Goal: Task Accomplishment & Management: Manage account settings

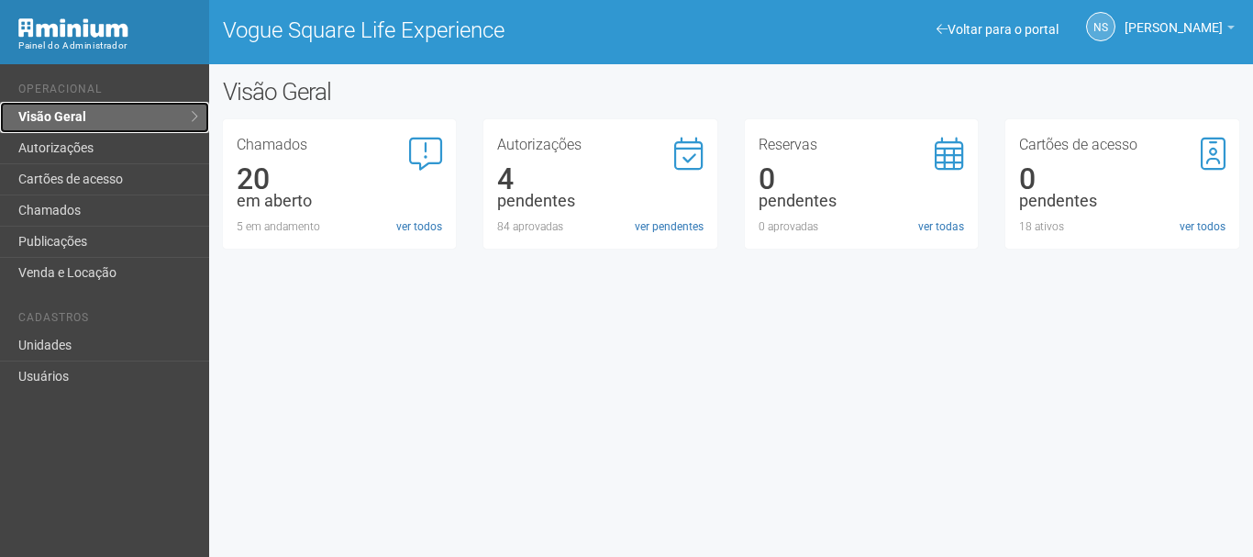
click at [161, 111] on link "Visão Geral" at bounding box center [104, 117] width 209 height 31
click at [654, 226] on link "ver pendentes" at bounding box center [669, 226] width 69 height 17
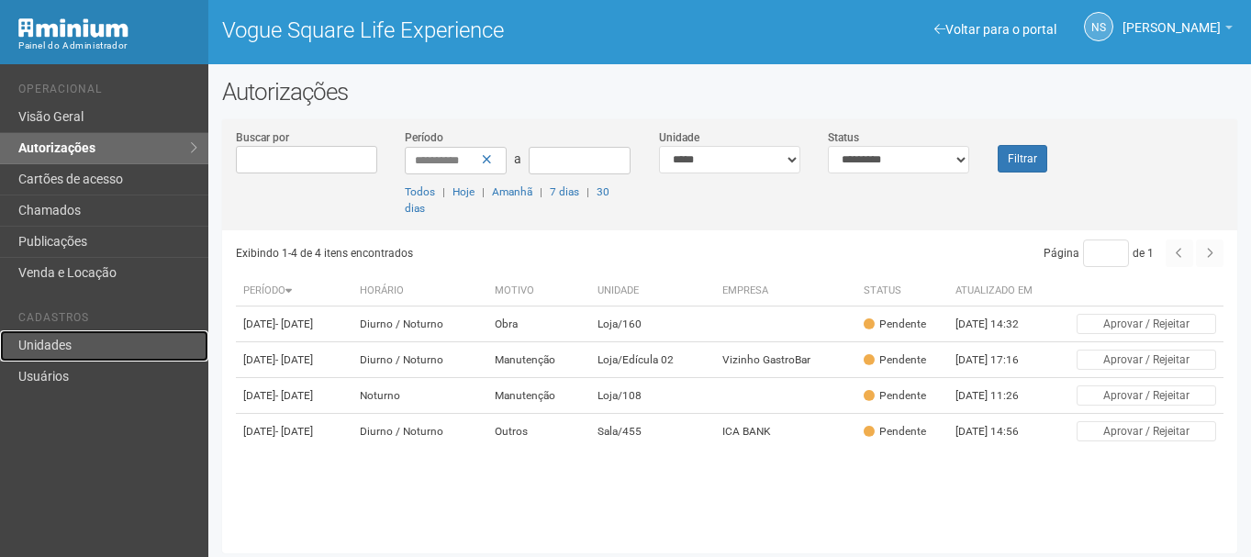
click at [38, 359] on link "Unidades" at bounding box center [104, 345] width 208 height 31
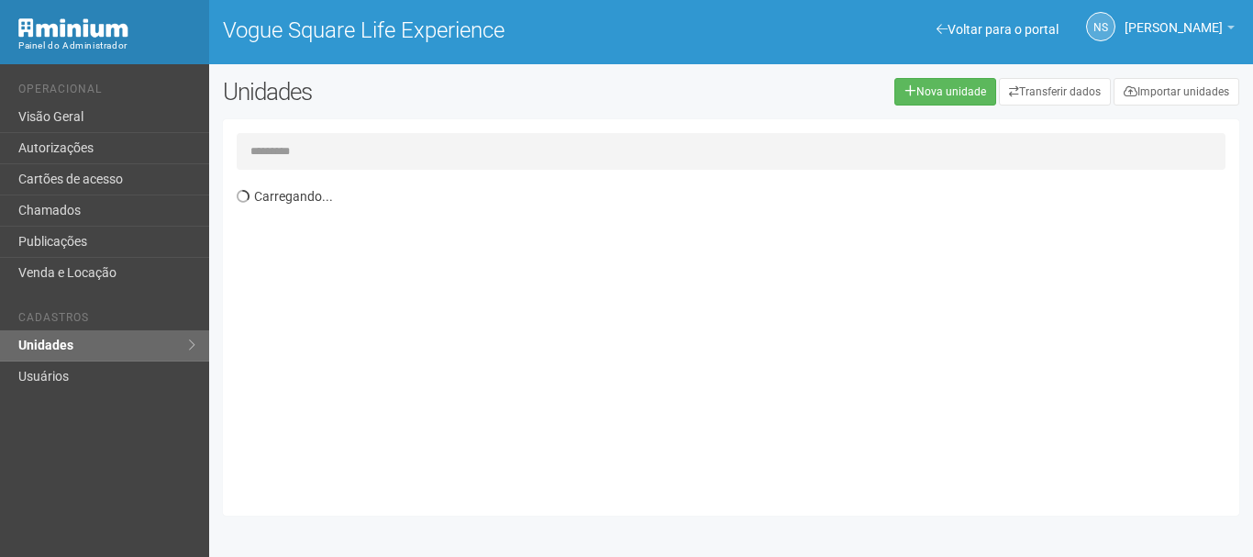
click at [359, 159] on input "text" at bounding box center [731, 151] width 989 height 37
click at [359, 158] on input "text" at bounding box center [731, 151] width 989 height 37
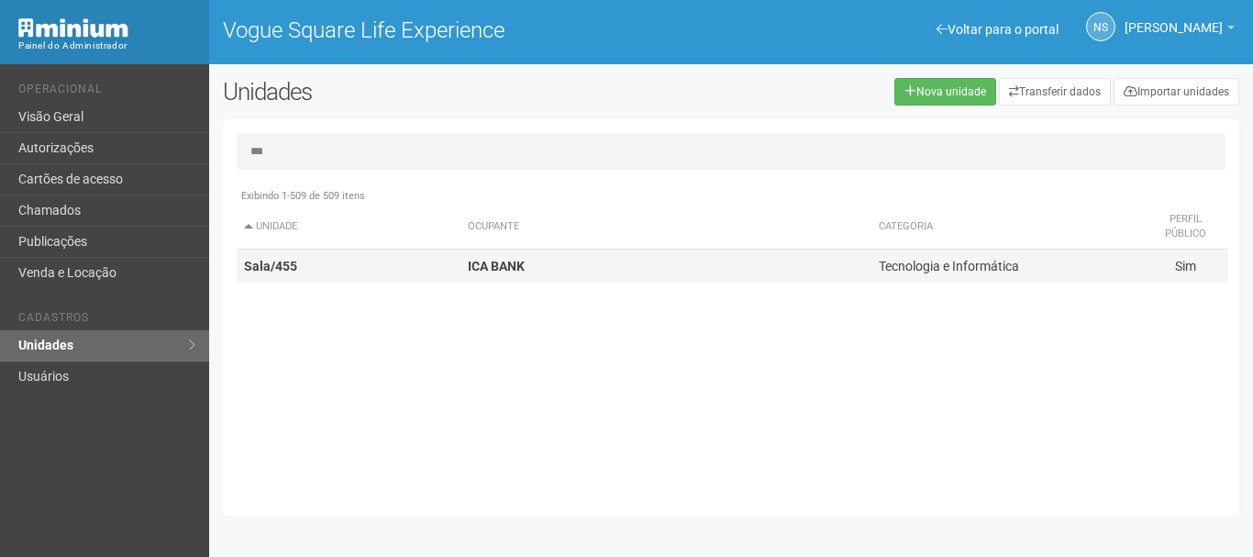
type input "***"
click at [402, 273] on td "Sala/455" at bounding box center [349, 267] width 224 height 34
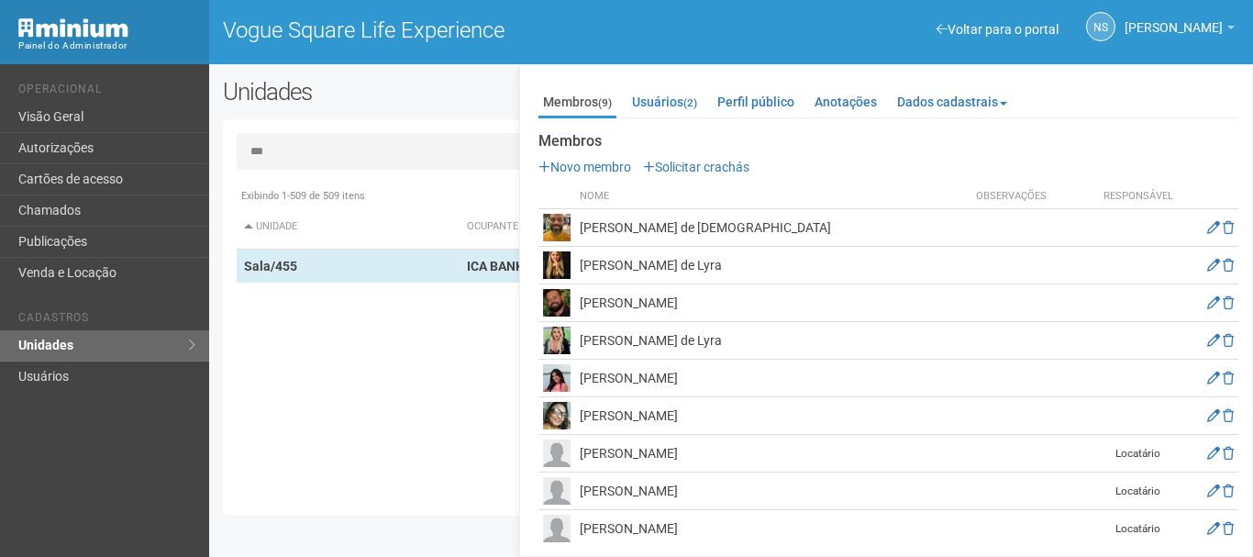
scroll to position [183, 0]
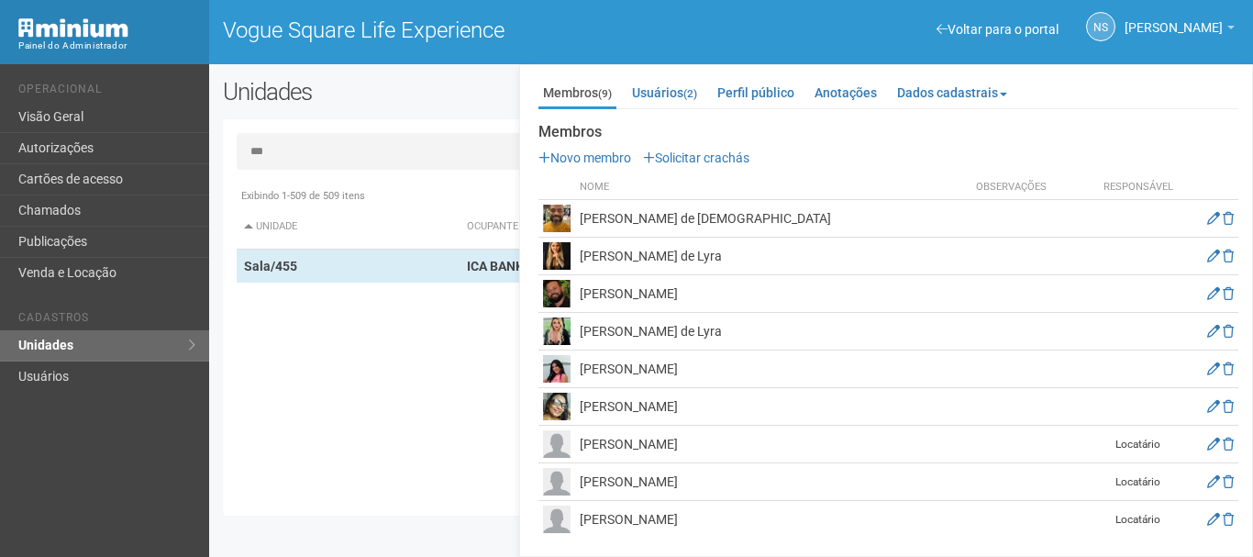
click at [671, 473] on td "Bruno Monteiro Lopes" at bounding box center [773, 482] width 396 height 38
click at [177, 103] on link "Visão Geral" at bounding box center [104, 117] width 209 height 31
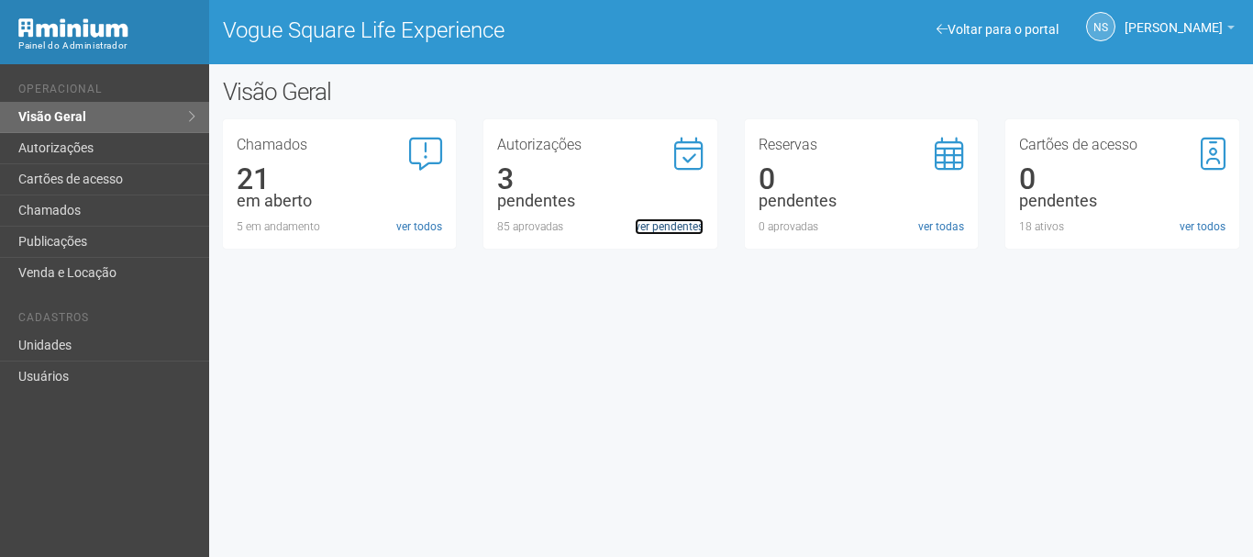
click at [672, 220] on link "ver pendentes" at bounding box center [669, 226] width 69 height 17
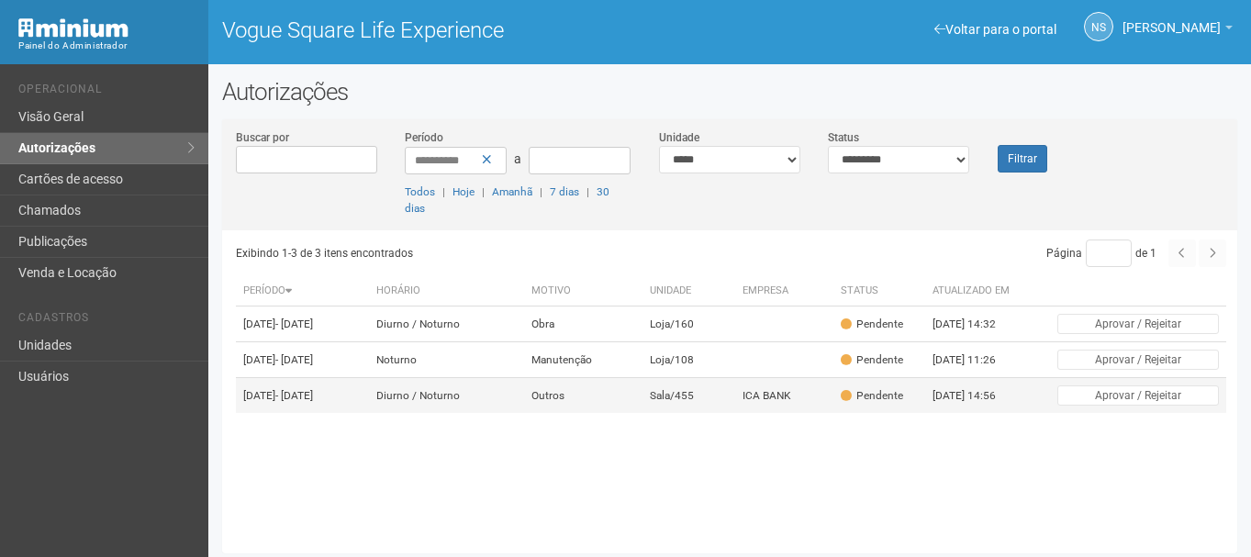
click at [524, 414] on td "Diurno / Noturno" at bounding box center [446, 396] width 155 height 36
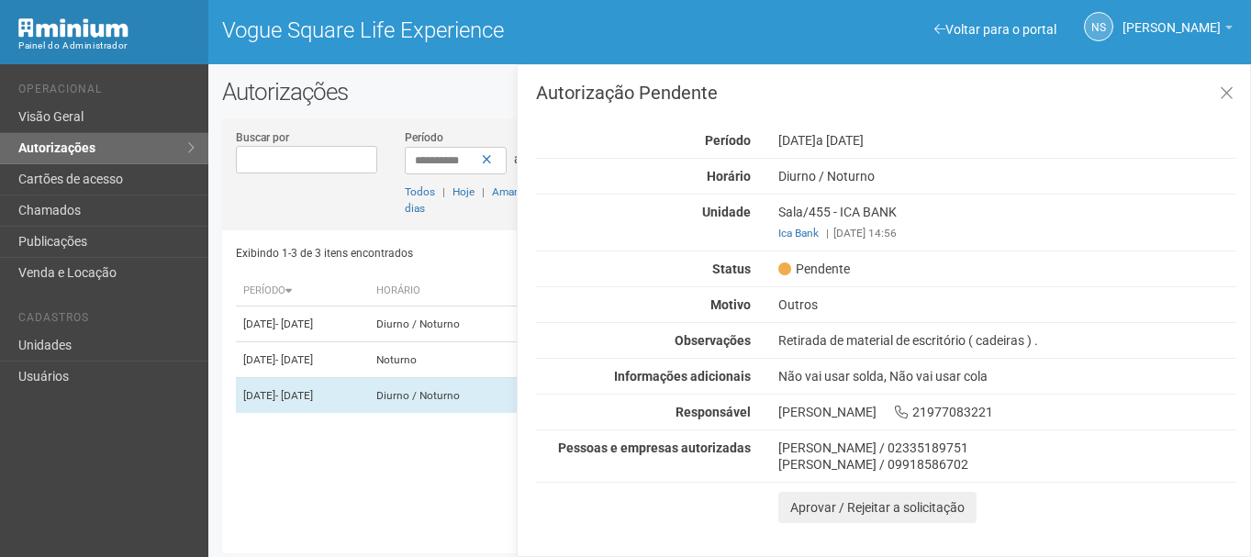
scroll to position [5, 0]
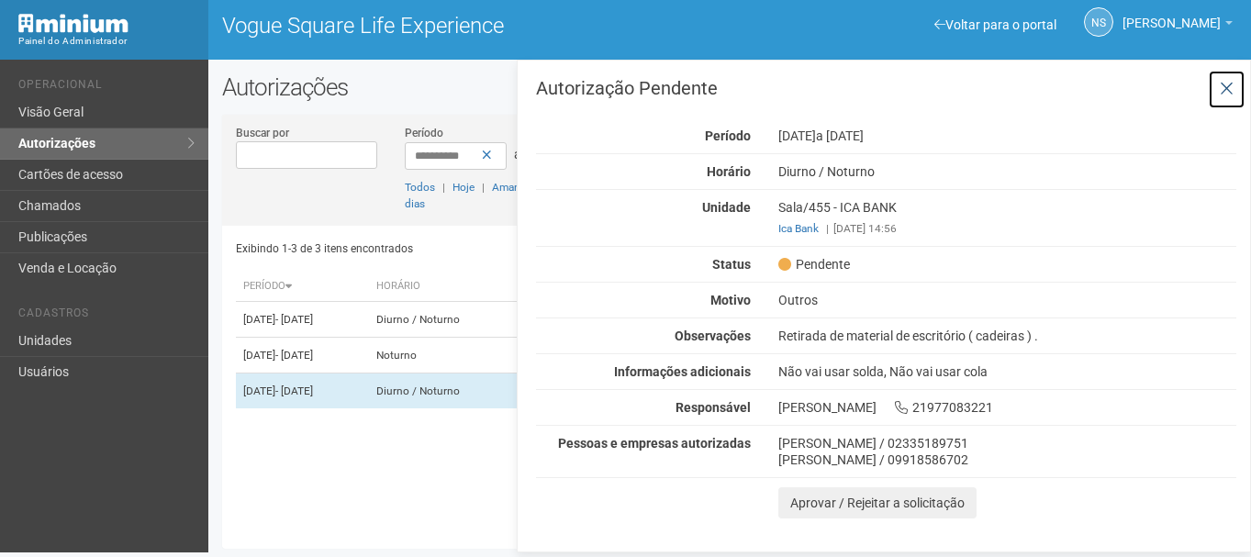
click at [1210, 90] on button at bounding box center [1227, 89] width 38 height 39
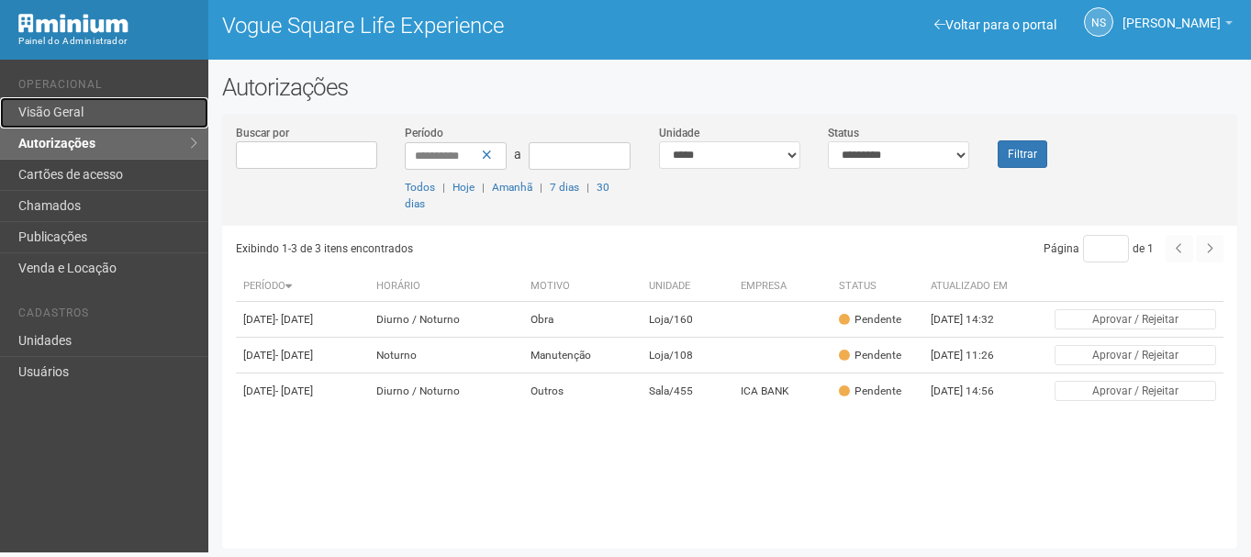
click at [138, 111] on link "Visão Geral" at bounding box center [104, 112] width 208 height 31
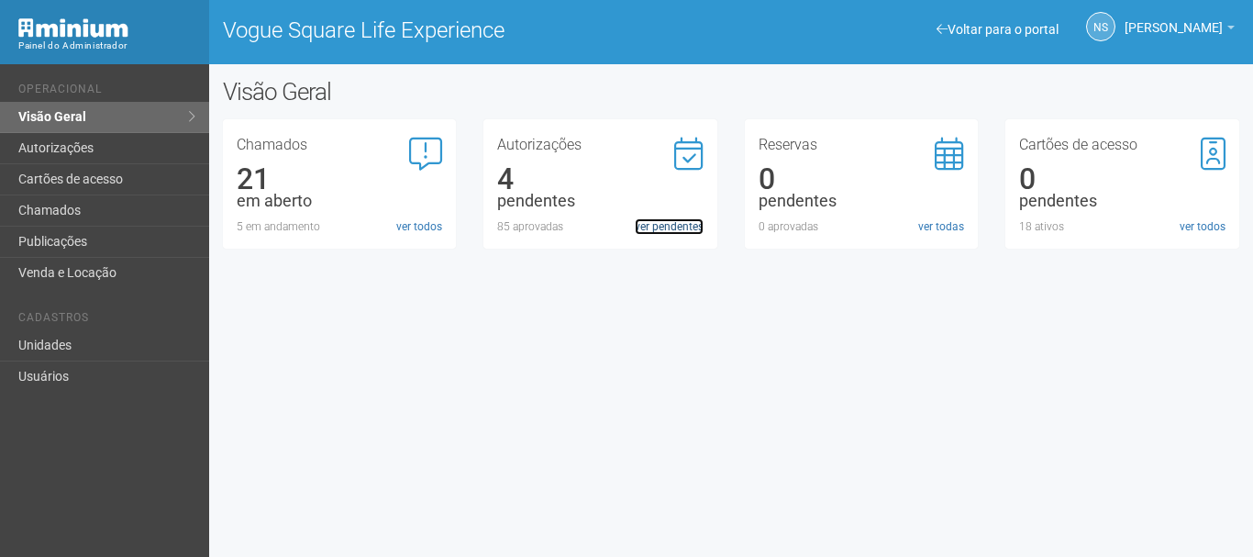
click at [667, 226] on link "ver pendentes" at bounding box center [669, 226] width 69 height 17
